Goal: Information Seeking & Learning: Learn about a topic

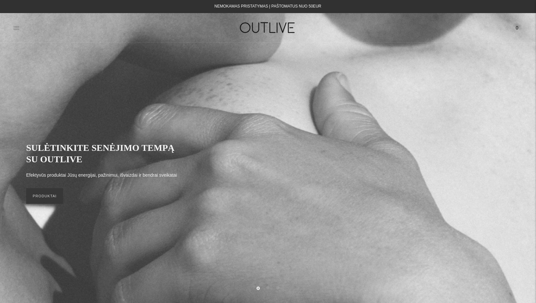
click at [19, 27] on icon at bounding box center [16, 28] width 7 height 7
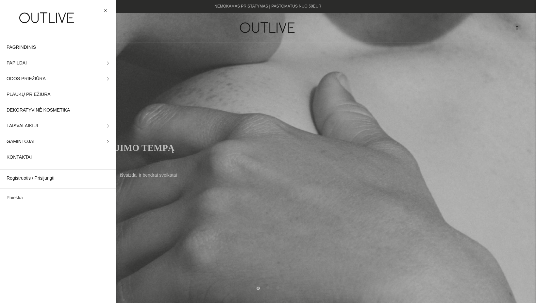
click at [15, 192] on link "Paieška" at bounding box center [58, 198] width 116 height 16
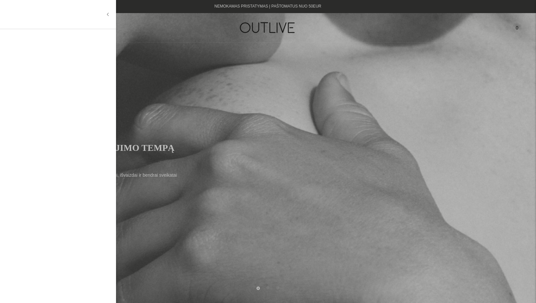
click at [57, 16] on input "text" at bounding box center [57, 15] width 100 height 16
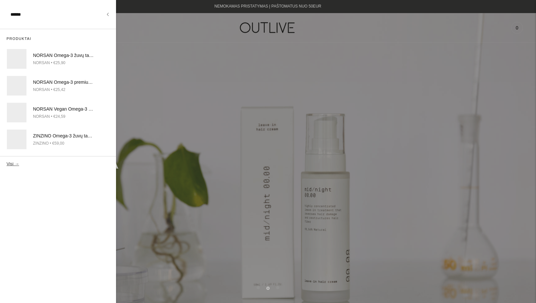
type input "******"
click at [7, 161] on button "Visi →" at bounding box center [13, 163] width 12 height 5
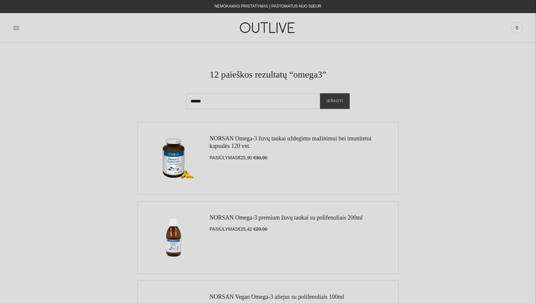
click at [246, 143] on link "NORSAN Omega-3 žuvų taukai uždegimo mažinimui bei imunitetui kapsulės 120 vnt." at bounding box center [291, 142] width 162 height 14
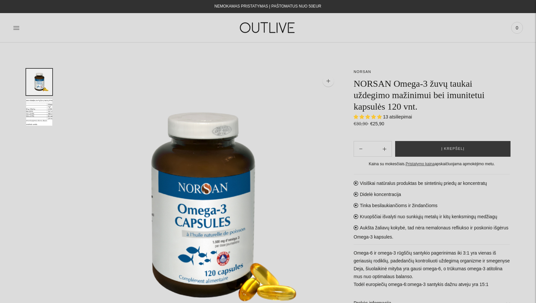
select select "**********"
click at [432, 149] on button "Į krepšelį" at bounding box center [452, 149] width 115 height 16
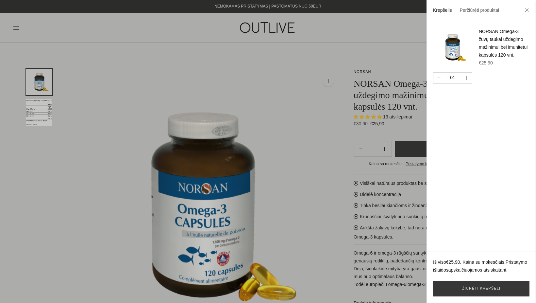
click at [335, 197] on div at bounding box center [268, 151] width 536 height 303
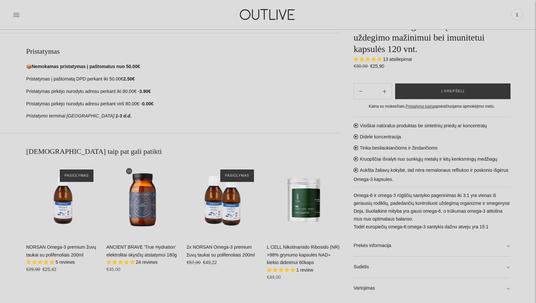
scroll to position [325, 0]
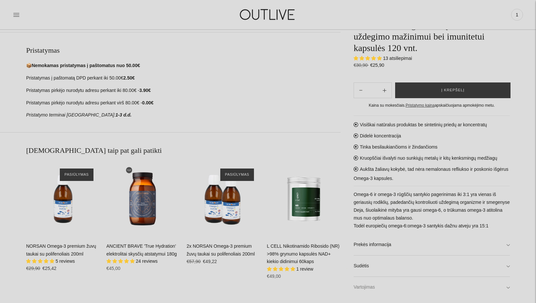
click at [368, 285] on link "Vartojimas" at bounding box center [432, 287] width 156 height 21
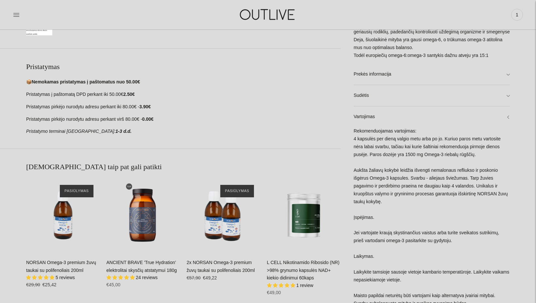
scroll to position [0, 0]
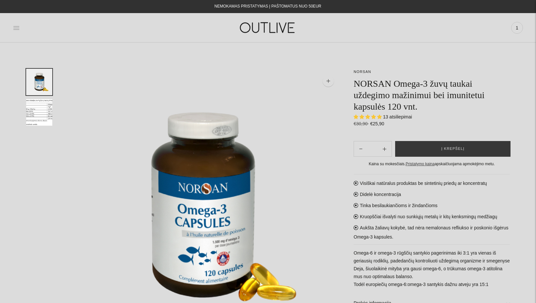
click at [13, 30] on icon at bounding box center [16, 28] width 7 height 7
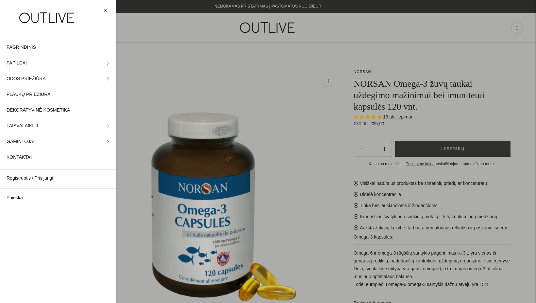
click at [154, 66] on div at bounding box center [268, 151] width 536 height 303
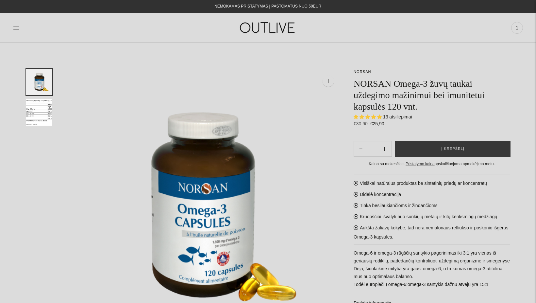
click at [17, 28] on icon at bounding box center [16, 28] width 7 height 7
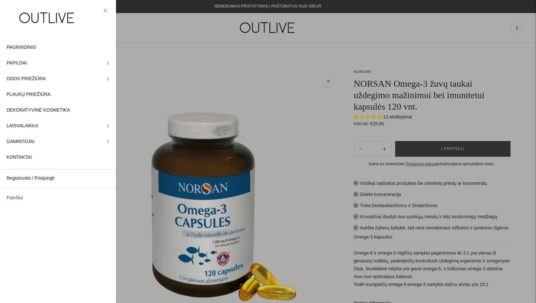
click at [24, 192] on link "Paieška" at bounding box center [58, 198] width 116 height 16
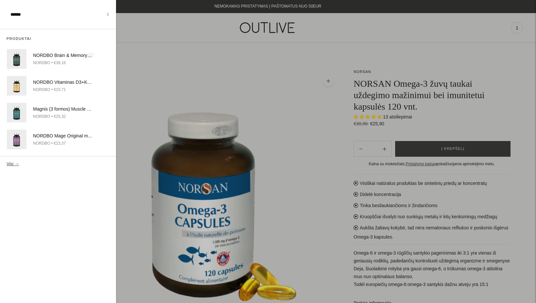
type input "******"
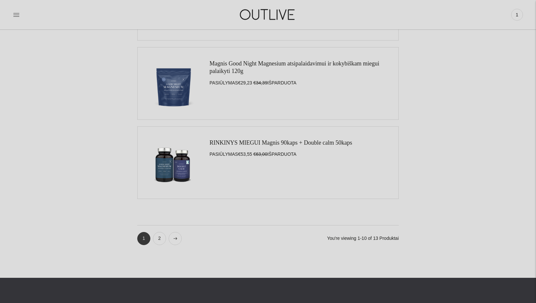
scroll to position [707, 0]
click at [159, 239] on link "2" at bounding box center [159, 238] width 13 height 13
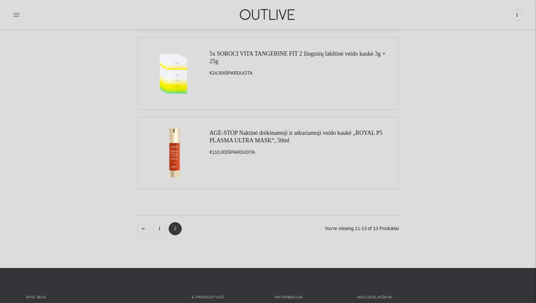
scroll to position [216, 0]
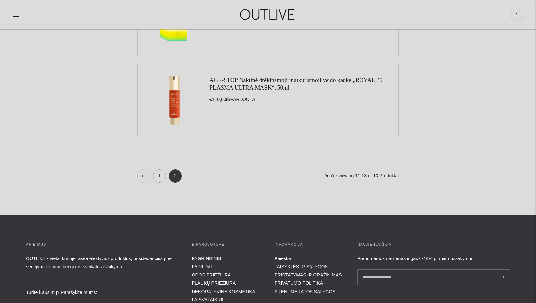
click at [157, 179] on link "1" at bounding box center [159, 175] width 13 height 13
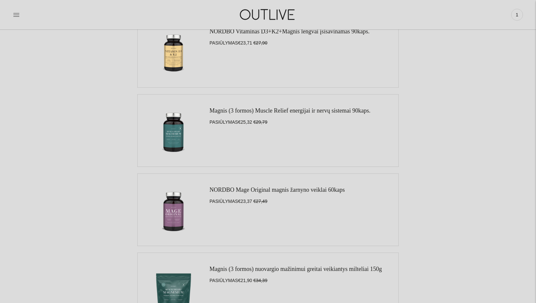
scroll to position [185, 0]
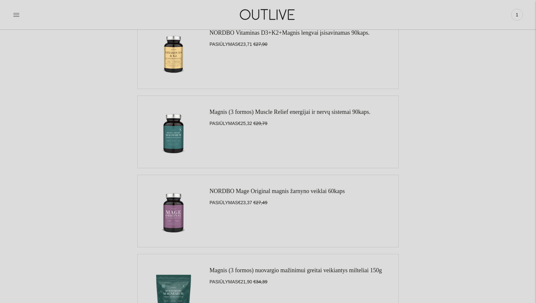
click at [255, 110] on link "Magnis (3 formos) Muscle Relief energijai ir nervų sistemai 90kaps." at bounding box center [290, 112] width 161 height 7
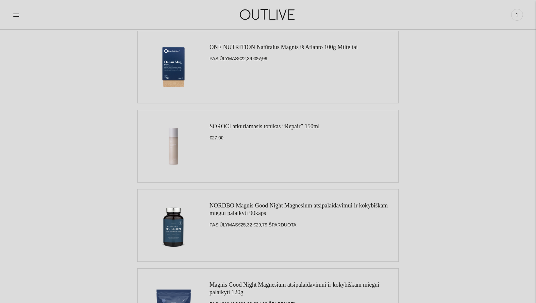
scroll to position [487, 0]
click at [263, 46] on link "ONE NUTRITION Natūralus Magnis iš Atlanto 100g Milteliai" at bounding box center [284, 46] width 148 height 7
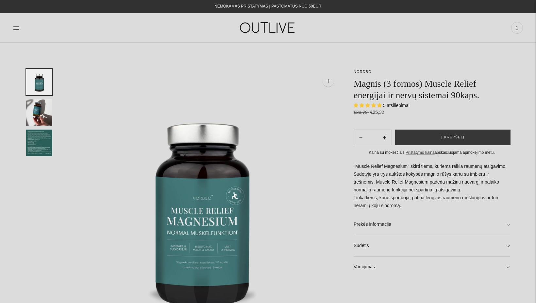
select select "**********"
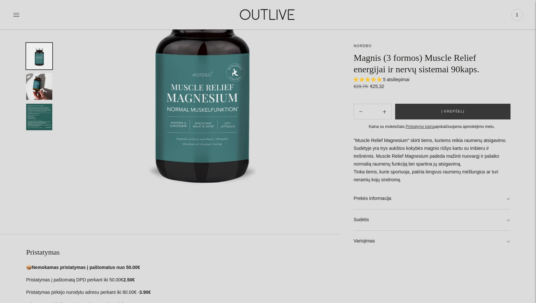
scroll to position [124, 0]
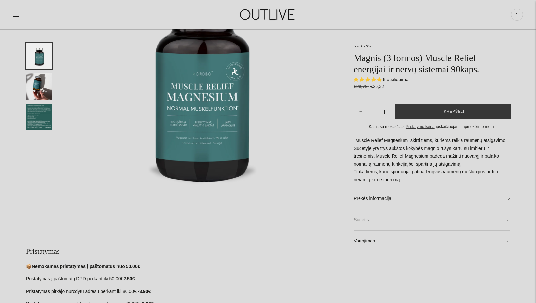
click at [368, 219] on link "Sudėtis" at bounding box center [432, 219] width 156 height 21
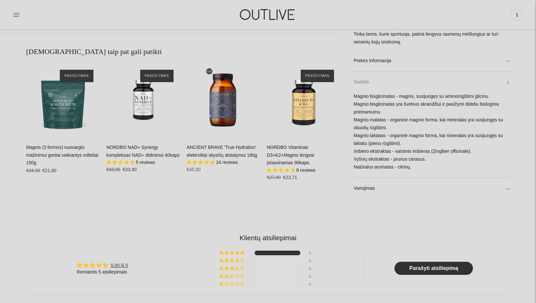
scroll to position [424, 0]
click at [382, 63] on link "Prekės informacija" at bounding box center [432, 60] width 156 height 21
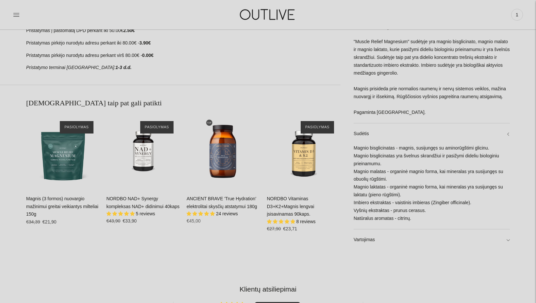
scroll to position [378, 0]
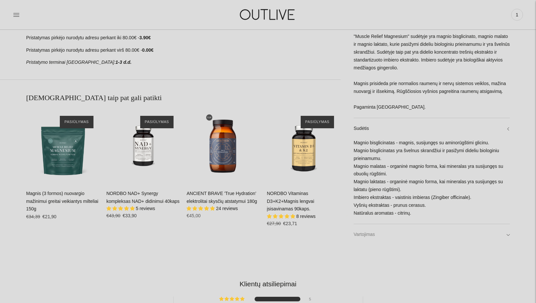
click at [363, 240] on link "Vartojimas" at bounding box center [432, 234] width 156 height 21
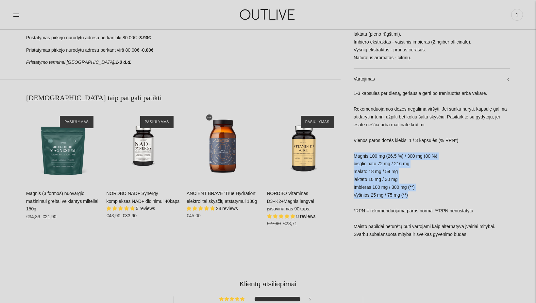
drag, startPoint x: 354, startPoint y: 156, endPoint x: 429, endPoint y: 197, distance: 86.0
click at [429, 197] on div "1-3 kapsulės per dieną, geriausia gerti po treniruotės arba vakare. Rekomenduoj…" at bounding box center [432, 167] width 156 height 155
copy div "Magnis 100 mg (26,5 %) / 300 mg (80 %) bisglicinato 72 mg / 216 mg malato 18 mg…"
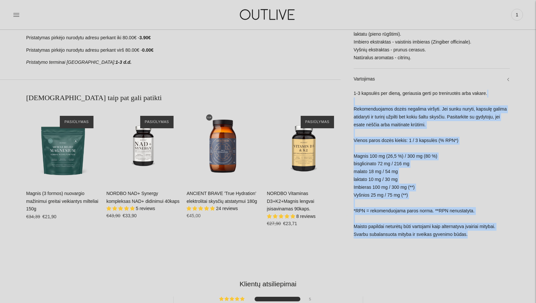
drag, startPoint x: 352, startPoint y: 79, endPoint x: 483, endPoint y: 240, distance: 207.1
copy div "Rekomenduojamos dozės negalima viršyti. Jei sunku nuryti, kapsulę galima atidar…"
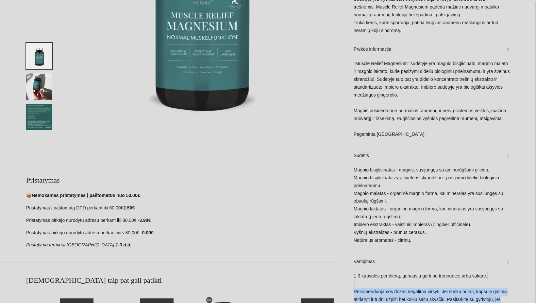
scroll to position [0, 0]
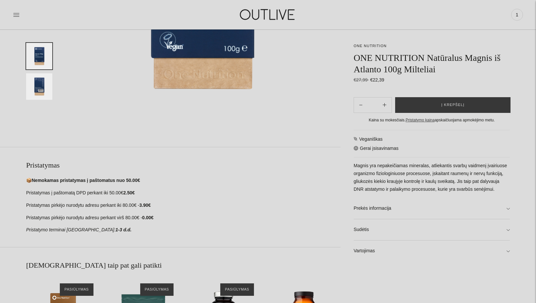
scroll to position [211, 0]
click at [367, 254] on link "Vartojimas" at bounding box center [432, 250] width 156 height 21
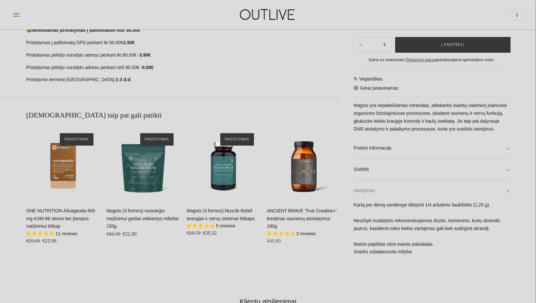
scroll to position [373, 0]
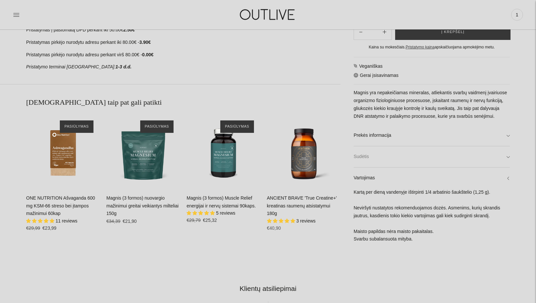
click at [364, 159] on link "Sudėtis" at bounding box center [432, 156] width 156 height 21
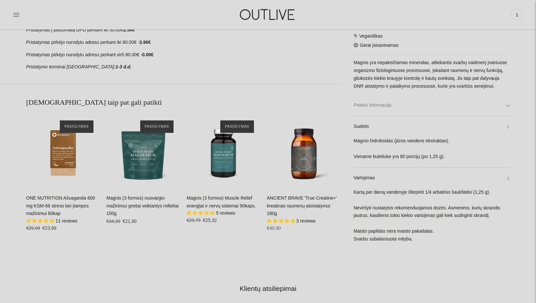
click at [367, 99] on link "Prekės informacija" at bounding box center [432, 105] width 156 height 21
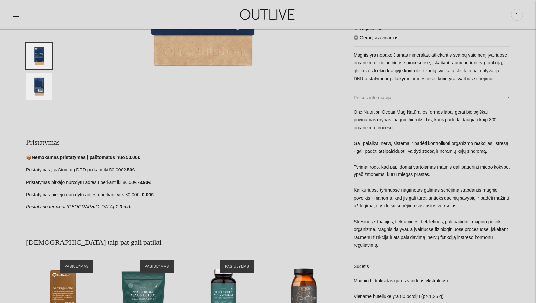
scroll to position [0, 0]
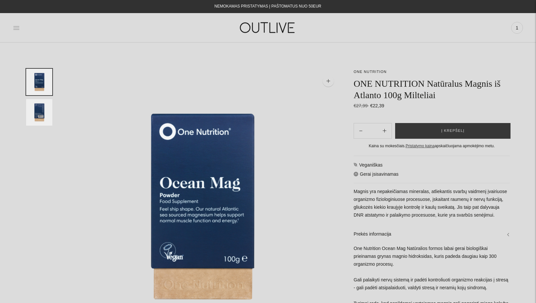
click at [19, 28] on icon at bounding box center [16, 27] width 6 height 3
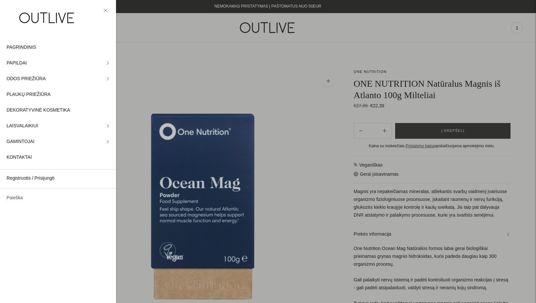
click at [19, 198] on link "Paieška" at bounding box center [58, 198] width 116 height 16
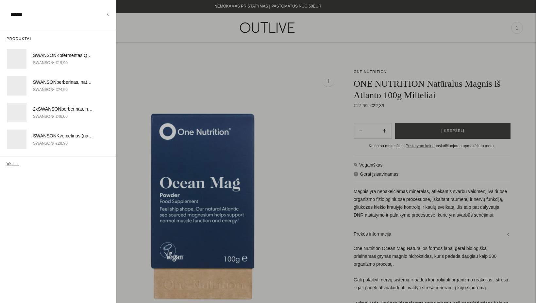
type input "*******"
click at [7, 161] on button "Visi →" at bounding box center [13, 163] width 12 height 5
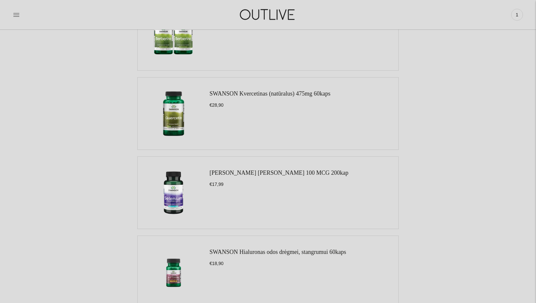
scroll to position [289, 0]
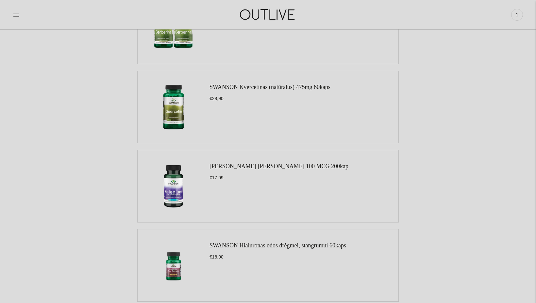
click at [16, 12] on icon at bounding box center [16, 14] width 7 height 7
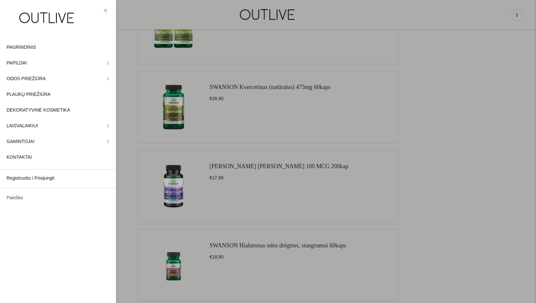
click at [18, 196] on link "Paieška" at bounding box center [58, 198] width 116 height 16
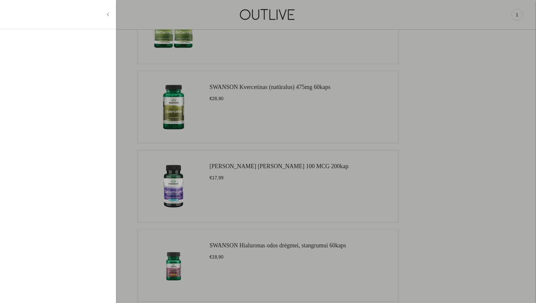
click at [54, 18] on input "text" at bounding box center [57, 15] width 100 height 16
type input "***"
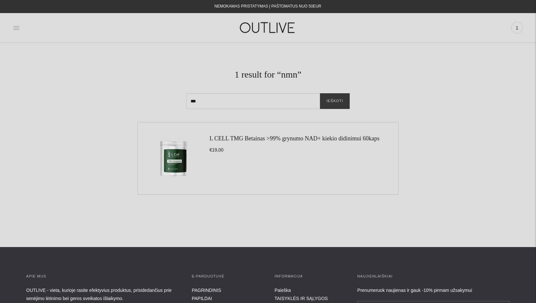
click at [17, 25] on icon at bounding box center [16, 28] width 7 height 7
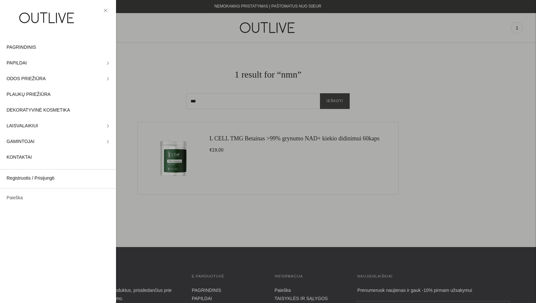
click at [24, 198] on link "Paieška" at bounding box center [58, 198] width 116 height 16
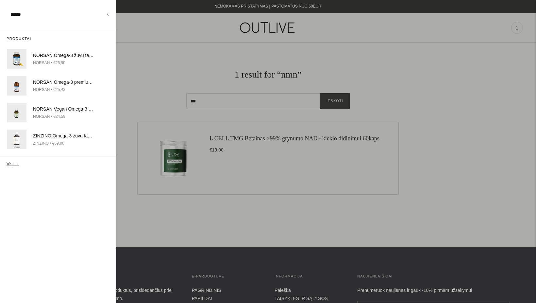
type input "******"
click at [7, 161] on button "Visi →" at bounding box center [13, 163] width 12 height 5
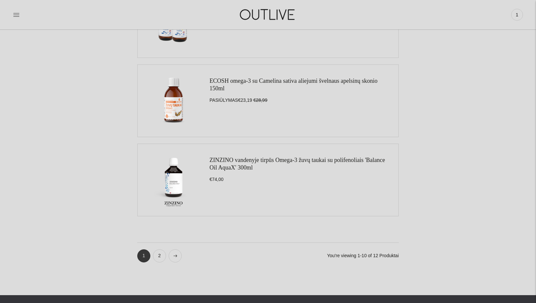
scroll to position [692, 0]
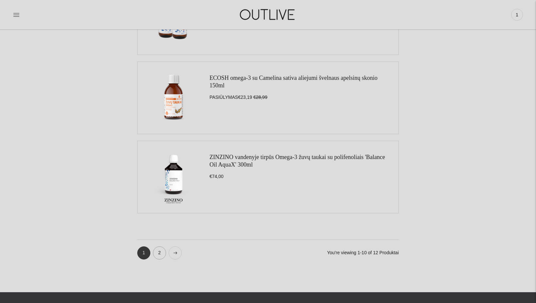
click at [162, 255] on link "2" at bounding box center [159, 252] width 13 height 13
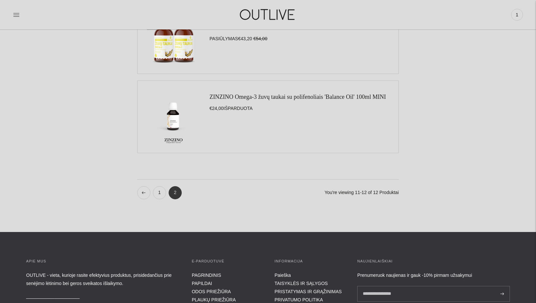
scroll to position [119, 0]
click at [157, 193] on link "1" at bounding box center [159, 192] width 13 height 13
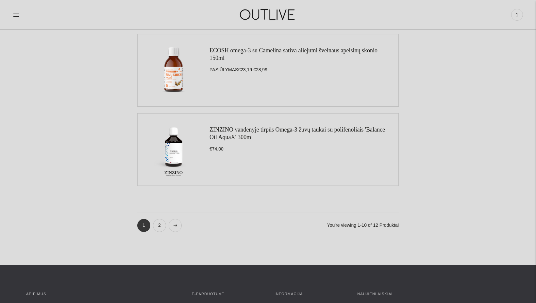
scroll to position [721, 0]
